Goal: Obtain resource: Obtain resource

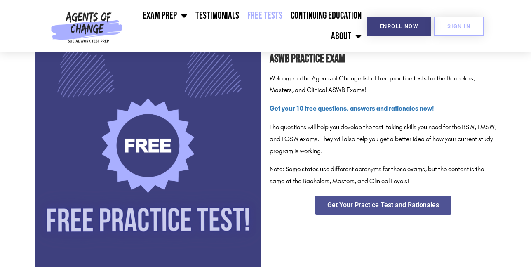
scroll to position [165, 0]
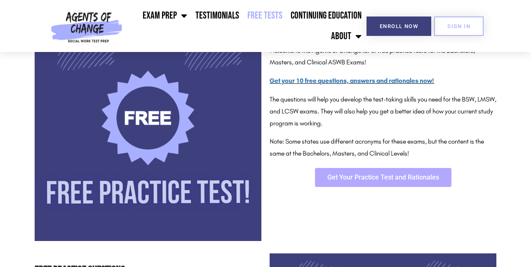
click at [395, 179] on span "Get Your Practice Test and Rationales" at bounding box center [383, 177] width 112 height 7
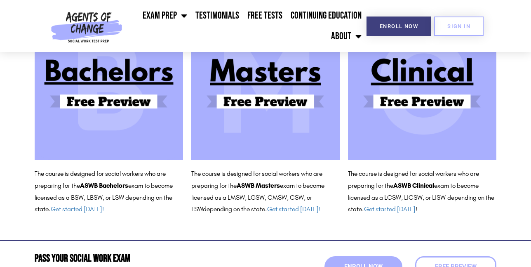
click at [433, 110] on img at bounding box center [422, 85] width 148 height 148
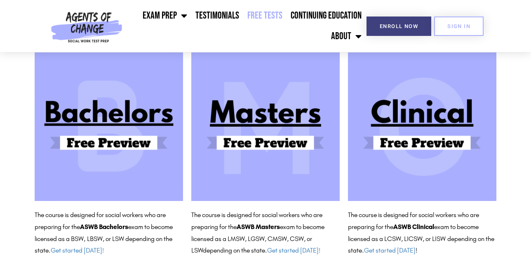
click at [277, 13] on link "Free Tests" at bounding box center [264, 15] width 43 height 21
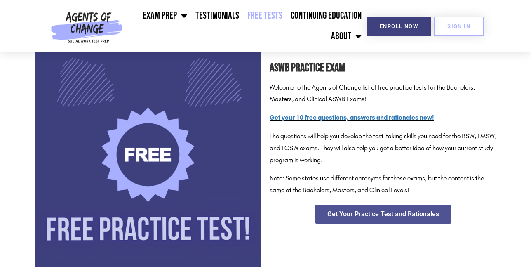
scroll to position [124, 0]
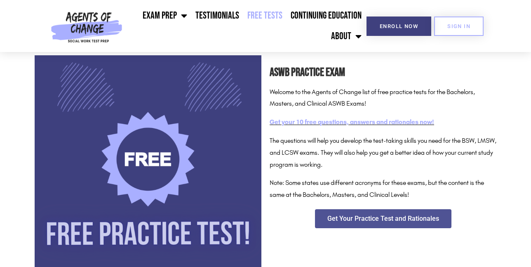
click at [322, 123] on link "Get your 10 free questions, answers and rationales now!" at bounding box center [352, 122] width 164 height 8
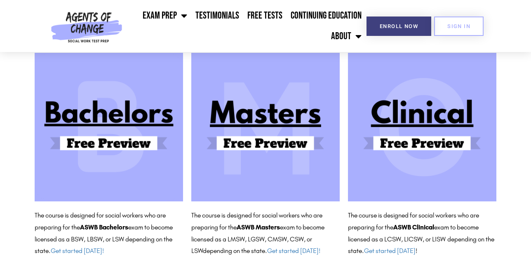
scroll to position [82, 0]
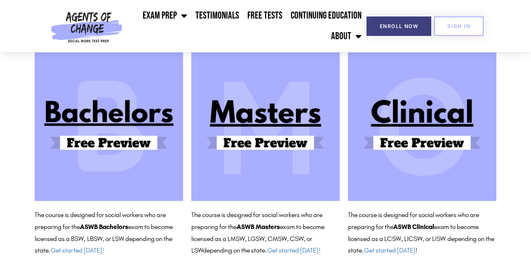
click at [445, 138] on img at bounding box center [422, 126] width 148 height 148
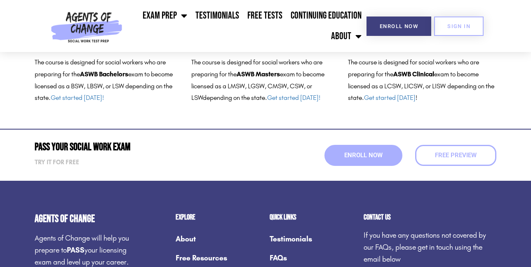
scroll to position [221, 0]
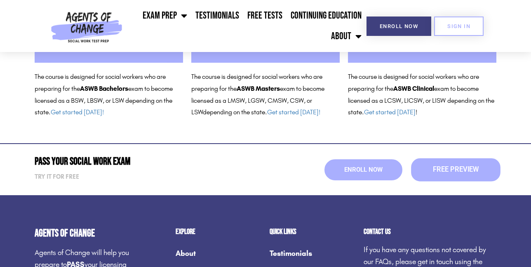
click at [434, 167] on span "Free Preview" at bounding box center [456, 169] width 46 height 7
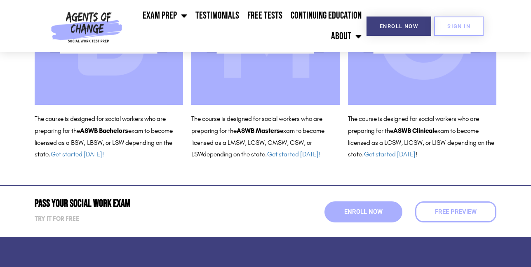
scroll to position [124, 0]
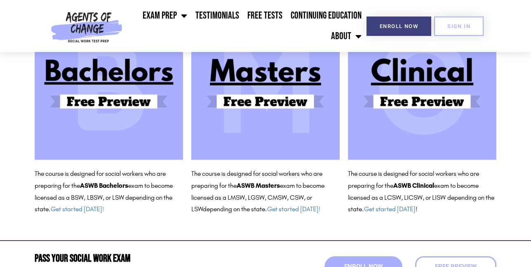
click at [410, 101] on img at bounding box center [422, 85] width 148 height 148
